Goal: Task Accomplishment & Management: Use online tool/utility

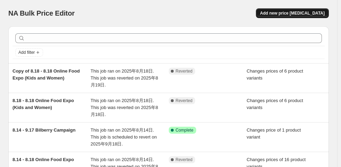
click at [301, 11] on span "Add new price [MEDICAL_DATA]" at bounding box center [292, 13] width 65 height 6
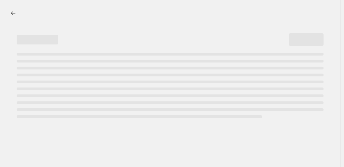
select select "percentage"
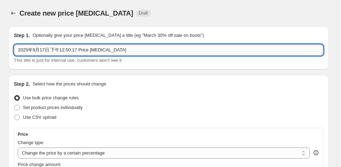
click at [98, 51] on input "2025年9月17日 下午12:50:17 Price [MEDICAL_DATA]" at bounding box center [168, 49] width 309 height 11
paste input "6周年 Offer 9.18 - 10.15 (28 Days) 單件74折"
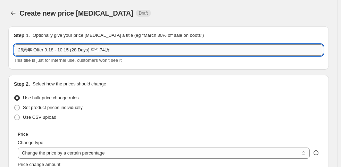
click at [117, 49] on input "26周年 Offer 9.18 - 10.15 (28 Days) 單件74折" at bounding box center [168, 49] width 309 height 11
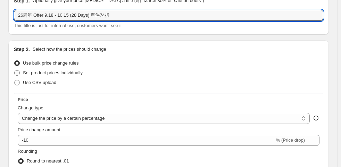
type input "26周年 Offer 9.18 - 10.15 (28 Days) 單件74折"
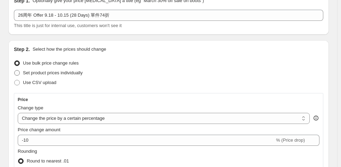
click at [67, 72] on span "Set product prices individually" at bounding box center [53, 72] width 60 height 5
click at [15, 70] on input "Set product prices individually" at bounding box center [14, 70] width 0 height 0
radio input "true"
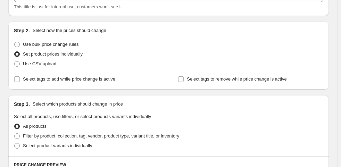
scroll to position [104, 0]
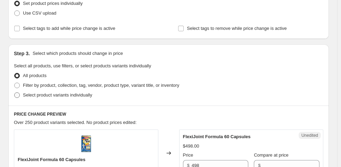
click at [59, 97] on span "Select product variants individually" at bounding box center [57, 94] width 69 height 5
click at [15, 93] on input "Select product variants individually" at bounding box center [14, 92] width 0 height 0
radio input "true"
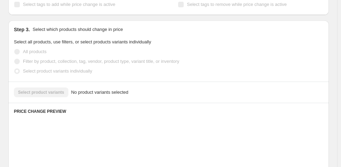
scroll to position [139, 0]
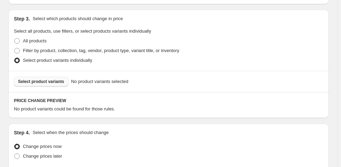
click at [51, 81] on span "Select product variants" at bounding box center [41, 82] width 46 height 6
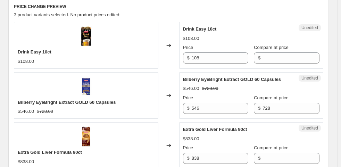
scroll to position [243, 0]
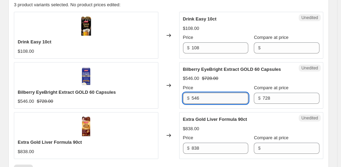
click at [218, 96] on input "546" at bounding box center [220, 98] width 57 height 11
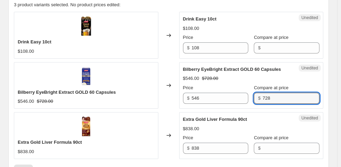
drag, startPoint x: 276, startPoint y: 99, endPoint x: 254, endPoint y: 101, distance: 21.6
click at [254, 101] on div "Price $ 546 Compare at price $ 728" at bounding box center [251, 93] width 137 height 19
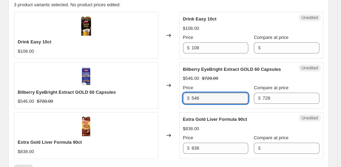
drag, startPoint x: 210, startPoint y: 99, endPoint x: 177, endPoint y: 100, distance: 33.4
click at [177, 100] on div "Bilberry EyeBright Extract GOLD 60 Capsules $546.00 $728.00 Changed to Unedited…" at bounding box center [168, 85] width 309 height 47
type input "539"
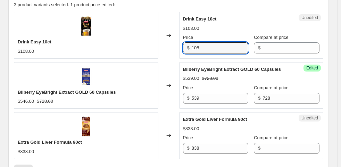
drag, startPoint x: 218, startPoint y: 48, endPoint x: 154, endPoint y: 49, distance: 63.9
click at [151, 50] on div "Drink Easy 10ct $108.00 Changed to Unedited Drink Easy 10ct $108.00 Price $ 108…" at bounding box center [168, 35] width 309 height 47
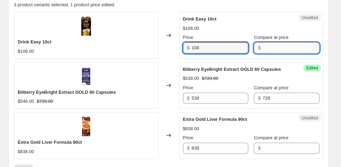
click at [299, 47] on input "Compare at price" at bounding box center [290, 47] width 57 height 11
paste input "108"
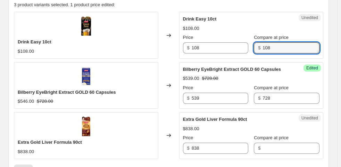
type input "108"
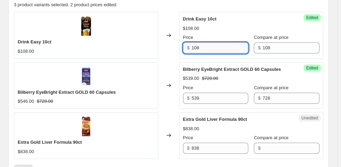
click at [226, 49] on input "108" at bounding box center [220, 47] width 57 height 11
type input "1"
type input "80"
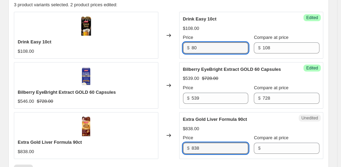
click at [188, 151] on div "$ 838" at bounding box center [216, 148] width 66 height 11
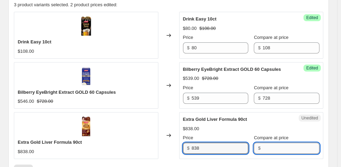
click at [274, 146] on input "Compare at price" at bounding box center [290, 148] width 57 height 11
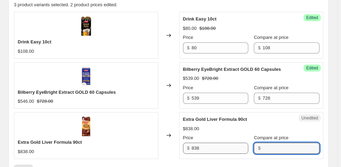
paste input "838"
type input "838"
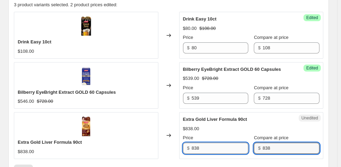
click at [214, 150] on input "838" at bounding box center [220, 148] width 57 height 11
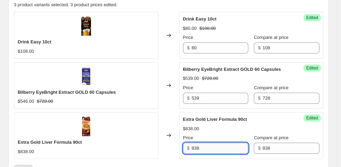
click at [214, 150] on input "838" at bounding box center [220, 148] width 57 height 11
type input "620"
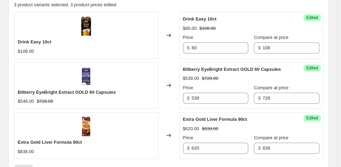
click at [234, 27] on div "$80.00 $108.00" at bounding box center [251, 28] width 137 height 7
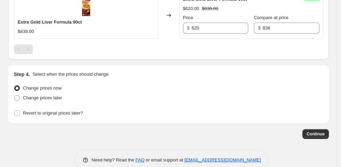
scroll to position [376, 0]
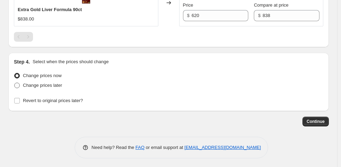
click at [53, 85] on span "Change prices later" at bounding box center [42, 85] width 39 height 5
click at [15, 83] on input "Change prices later" at bounding box center [14, 83] width 0 height 0
radio input "true"
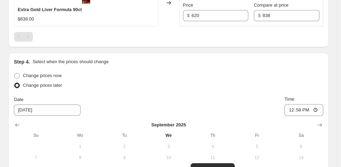
scroll to position [441, 0]
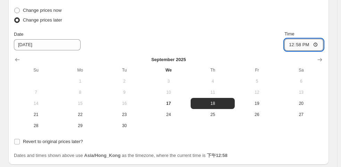
click at [303, 40] on input "12:58" at bounding box center [303, 45] width 39 height 12
type input "00:05"
click at [254, 35] on div "Date 9/18/2025 Time 00:05" at bounding box center [168, 41] width 309 height 20
click at [48, 141] on span "Revert to original prices later?" at bounding box center [53, 141] width 60 height 5
click at [20, 141] on input "Revert to original prices later?" at bounding box center [17, 142] width 6 height 6
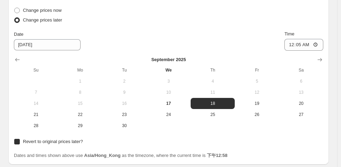
checkbox input "true"
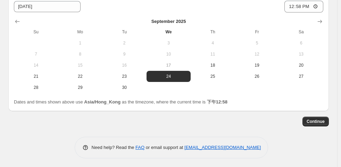
scroll to position [582, 0]
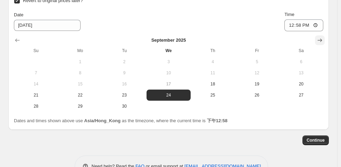
click at [320, 40] on icon "Show next month, October 2025" at bounding box center [319, 40] width 7 height 7
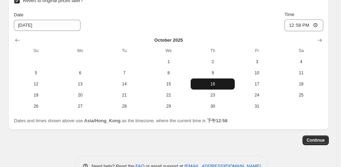
click at [221, 81] on span "16" at bounding box center [212, 84] width 39 height 6
type input "10/16/2025"
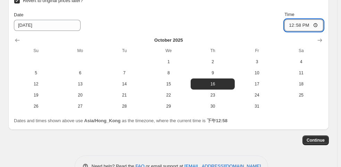
click at [305, 24] on input "12:58" at bounding box center [303, 25] width 39 height 12
type input "00:00"
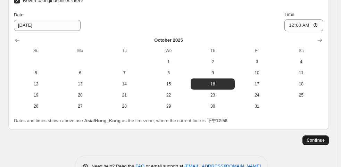
click at [320, 135] on button "Continue" at bounding box center [315, 140] width 26 height 10
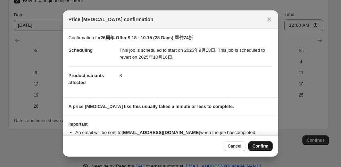
click at [259, 144] on span "Confirm" at bounding box center [260, 146] width 16 height 6
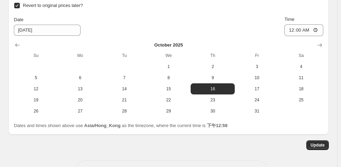
scroll to position [655, 0]
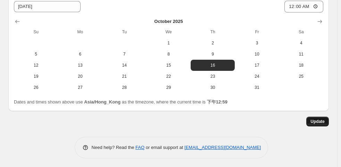
click at [319, 117] on button "Update" at bounding box center [317, 122] width 23 height 10
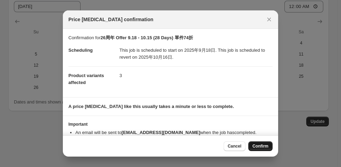
click at [253, 147] on span "Confirm" at bounding box center [260, 146] width 16 height 6
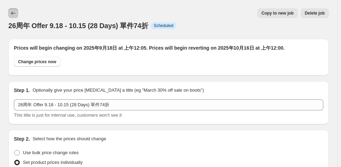
click at [11, 14] on icon "Price change jobs" at bounding box center [13, 12] width 5 height 3
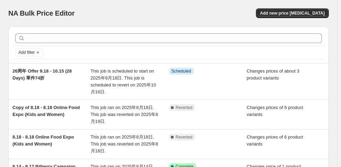
click at [316, 18] on div "NA Bulk Price Editor. This page is ready NA Bulk Price Editor Add new price cha…" at bounding box center [168, 13] width 320 height 26
click at [320, 13] on span "Add new price change job" at bounding box center [292, 13] width 65 height 6
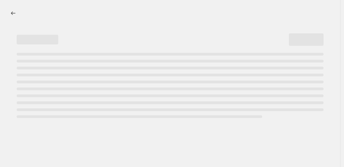
select select "percentage"
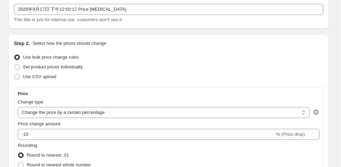
scroll to position [69, 0]
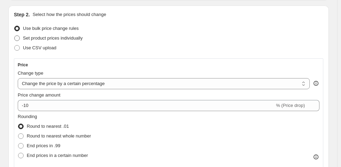
click at [77, 42] on label "Set product prices individually" at bounding box center [48, 38] width 69 height 10
click at [15, 36] on input "Set product prices individually" at bounding box center [14, 35] width 0 height 0
radio input "true"
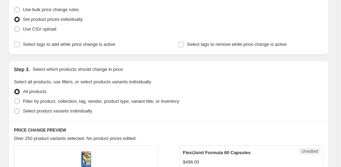
scroll to position [104, 0]
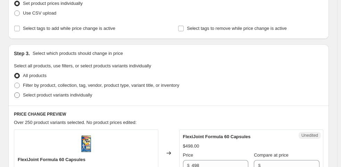
click at [58, 96] on span "Select product variants individually" at bounding box center [57, 94] width 69 height 5
click at [15, 93] on input "Select product variants individually" at bounding box center [14, 92] width 0 height 0
radio input "true"
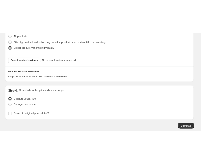
scroll to position [174, 0]
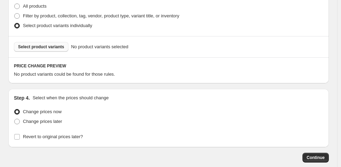
click at [53, 50] on button "Select product variants" at bounding box center [41, 47] width 54 height 10
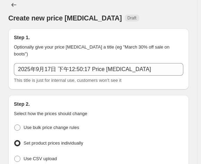
scroll to position [0, 0]
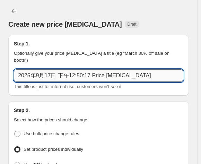
click at [122, 69] on input "2025年9月17日 下午12:50:17 Price change job" at bounding box center [99, 75] width 170 height 12
paste input "單件74折 18 to 24 Sep (7 days) (門市同步)"
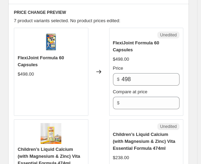
scroll to position [312, 0]
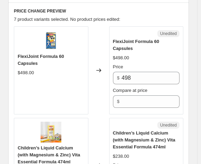
type input "單件74折 18 to 24 Sep (7 days) (門市同步)"
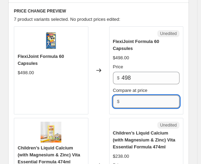
click at [143, 95] on input "Compare at price" at bounding box center [151, 101] width 58 height 12
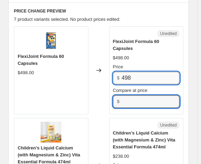
click at [146, 72] on input "498" at bounding box center [151, 78] width 58 height 12
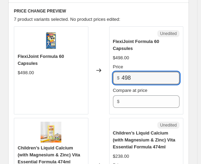
paste input "369"
drag, startPoint x: 133, startPoint y: 61, endPoint x: 123, endPoint y: 66, distance: 11.8
click at [123, 72] on div "$ 498369" at bounding box center [146, 78] width 67 height 12
type input "498369"
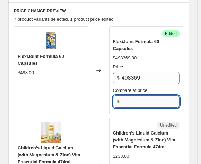
click at [143, 95] on input "Compare at price" at bounding box center [151, 101] width 58 height 12
paste input "498"
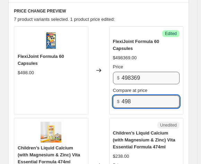
type input "498"
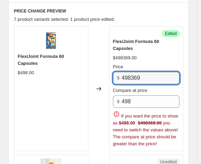
drag, startPoint x: 131, startPoint y: 63, endPoint x: 119, endPoint y: 63, distance: 12.5
click at [119, 72] on div "$ 498369" at bounding box center [146, 78] width 67 height 12
type input "369"
click at [160, 64] on div "Price" at bounding box center [146, 67] width 67 height 7
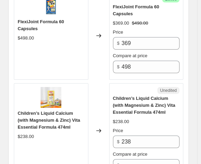
scroll to position [382, 0]
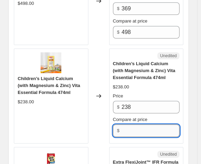
drag, startPoint x: 149, startPoint y: 110, endPoint x: 161, endPoint y: 94, distance: 20.8
click at [149, 125] on input "Compare at price" at bounding box center [151, 131] width 58 height 12
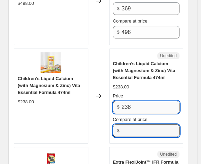
click at [165, 101] on input "238" at bounding box center [151, 107] width 58 height 12
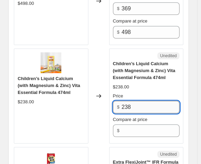
paste input "176"
drag, startPoint x: 132, startPoint y: 91, endPoint x: 104, endPoint y: 83, distance: 29.1
click at [104, 83] on div "Children’s Liquid Calcium (with Magnesium & Zinc) Vita Essential Formula 474ml …" at bounding box center [99, 96] width 170 height 95
type input "238176"
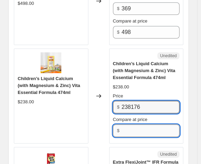
click at [136, 125] on input "Compare at price" at bounding box center [151, 131] width 58 height 12
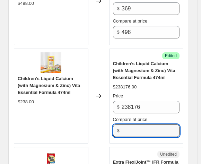
paste input "238"
type input "238"
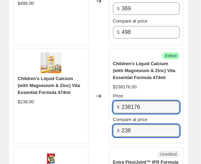
drag, startPoint x: 133, startPoint y: 91, endPoint x: 89, endPoint y: 90, distance: 44.1
click at [89, 90] on div "Children’s Liquid Calcium (with Magnesium & Zinc) Vita Essential Formula 474ml …" at bounding box center [99, 96] width 170 height 95
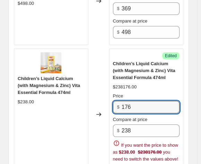
type input "176"
click at [154, 84] on div "$238176.00" at bounding box center [146, 87] width 67 height 7
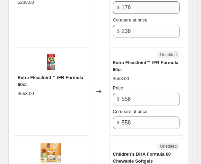
scroll to position [486, 0]
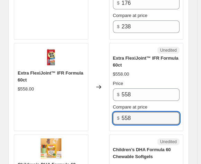
drag, startPoint x: 146, startPoint y: 97, endPoint x: 134, endPoint y: 88, distance: 15.1
click at [118, 112] on div "$ 558" at bounding box center [146, 118] width 67 height 12
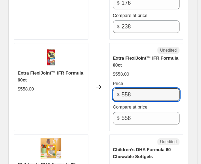
drag, startPoint x: 150, startPoint y: 74, endPoint x: 120, endPoint y: 74, distance: 29.5
click at [120, 89] on div "$ 558" at bounding box center [146, 95] width 67 height 12
paste input "413"
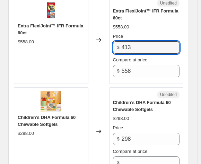
scroll to position [590, 0]
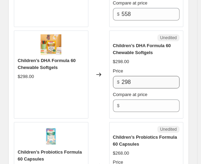
type input "413"
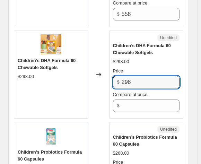
drag, startPoint x: 135, startPoint y: 65, endPoint x: 117, endPoint y: 65, distance: 18.0
click at [117, 76] on div "$ 298" at bounding box center [146, 82] width 67 height 12
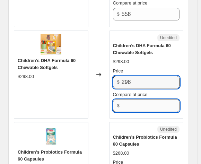
click at [131, 100] on input "Compare at price" at bounding box center [151, 106] width 58 height 12
paste input "298"
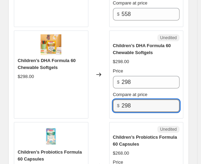
type input "298"
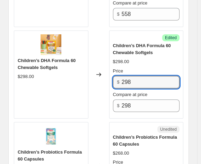
click at [99, 70] on div "Children’s DHA Formula 60 Chewable Softgels $298.00 Changed to Success Edited C…" at bounding box center [99, 75] width 170 height 88
paste input "21"
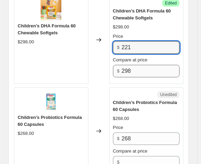
scroll to position [660, 0]
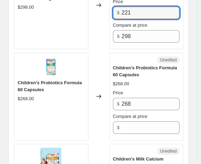
type input "221"
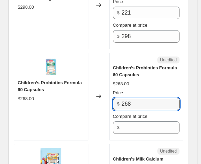
drag, startPoint x: 136, startPoint y: 90, endPoint x: 117, endPoint y: 89, distance: 19.5
click at [117, 98] on div "$ 268" at bounding box center [146, 104] width 67 height 12
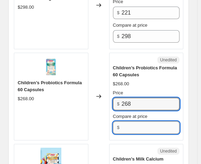
click at [136, 121] on input "Compare at price" at bounding box center [151, 127] width 58 height 12
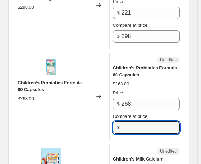
paste input "268"
type input "268"
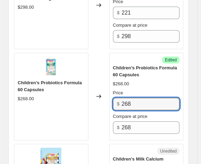
drag, startPoint x: 166, startPoint y: 83, endPoint x: 109, endPoint y: 81, distance: 56.6
click at [109, 81] on div "Children’s Probiotics Formula 60 Capsules $268.00 Changed to Success Edited Chi…" at bounding box center [99, 97] width 170 height 88
paste input "19"
type input "198"
click at [172, 81] on div "$268.00" at bounding box center [146, 84] width 67 height 7
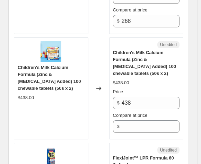
scroll to position [766, 0]
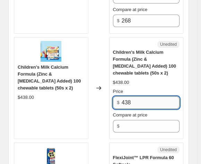
click at [140, 96] on input "438" at bounding box center [151, 102] width 58 height 12
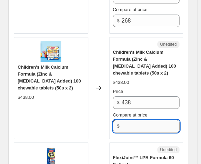
paste input "438"
click at [136, 120] on input "438" at bounding box center [151, 126] width 58 height 12
type input "438"
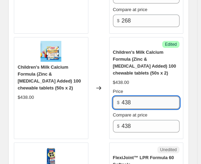
click at [140, 96] on input "438" at bounding box center [151, 102] width 58 height 12
type input "4"
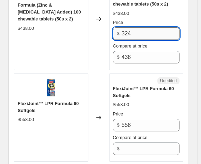
scroll to position [836, 0]
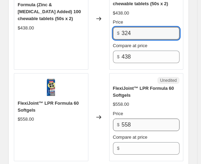
type input "324"
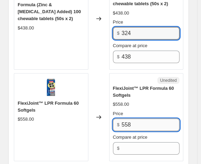
click at [156, 119] on input "558" at bounding box center [151, 125] width 58 height 12
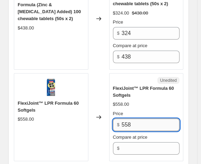
click at [156, 119] on input "558" at bounding box center [151, 125] width 58 height 12
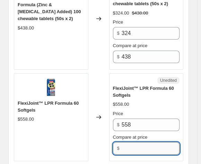
click at [138, 142] on input "Compare at price" at bounding box center [151, 148] width 58 height 12
paste input "558"
type input "558"
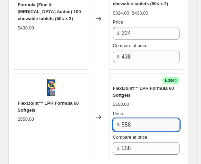
click at [168, 119] on input "558" at bounding box center [151, 125] width 58 height 12
paste input "413"
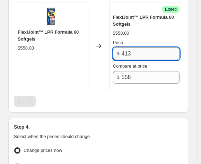
scroll to position [960, 0]
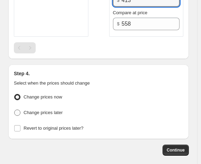
type input "413"
click at [51, 108] on label "Change prices later" at bounding box center [38, 113] width 49 height 10
click at [15, 110] on input "Change prices later" at bounding box center [14, 110] width 0 height 0
radio input "true"
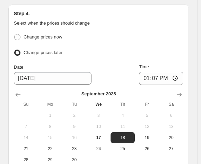
scroll to position [1017, 0]
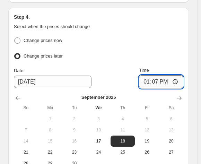
click at [160, 75] on input "13:07" at bounding box center [161, 81] width 44 height 13
type input "00:05"
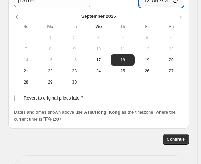
scroll to position [1101, 0]
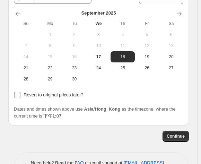
click at [69, 92] on span "Revert to original prices later?" at bounding box center [54, 94] width 60 height 5
click at [20, 92] on input "Revert to original prices later?" at bounding box center [17, 95] width 6 height 6
checkbox input "true"
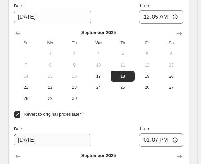
scroll to position [1121, 0]
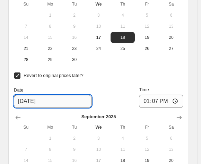
click at [50, 95] on input "9/24/2025" at bounding box center [53, 101] width 78 height 12
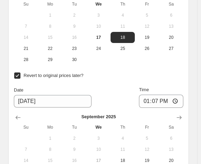
type input "9/25/2025"
click at [160, 95] on input "13:07" at bounding box center [161, 101] width 44 height 13
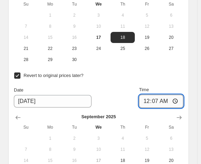
type input "00:00"
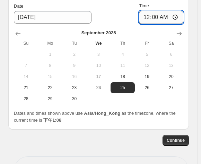
scroll to position [1209, 0]
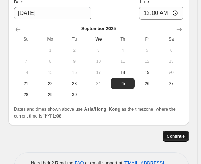
click at [180, 131] on button "Continue" at bounding box center [176, 136] width 26 height 11
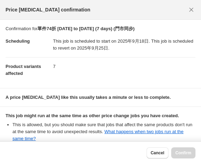
scroll to position [71, 0]
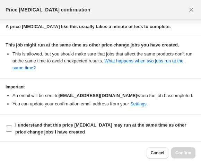
click at [101, 129] on span "I understand that this price change job may run at the same time as other price…" at bounding box center [105, 129] width 180 height 14
click at [12, 129] on input "I understand that this price change job may run at the same time as other price…" at bounding box center [9, 129] width 6 height 6
checkbox input "true"
click at [178, 150] on button "Confirm" at bounding box center [183, 153] width 24 height 11
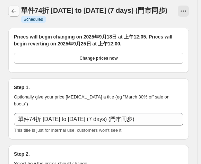
click at [13, 7] on button "Price change jobs" at bounding box center [13, 11] width 11 height 11
